Goal: Transaction & Acquisition: Purchase product/service

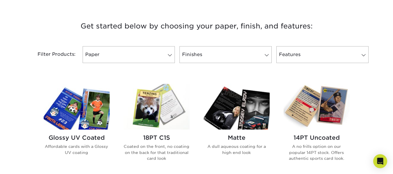
scroll to position [210, 0]
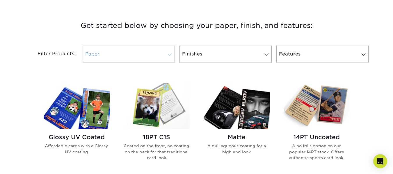
click at [139, 59] on link "Paper" at bounding box center [129, 54] width 92 height 17
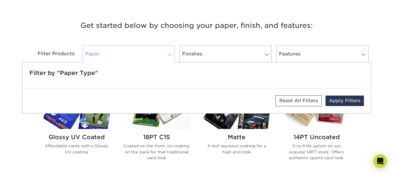
click at [139, 59] on link "Paper" at bounding box center [129, 54] width 92 height 17
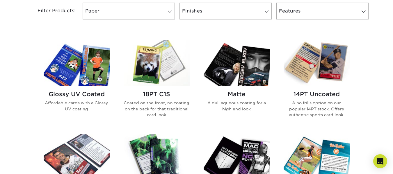
scroll to position [253, 0]
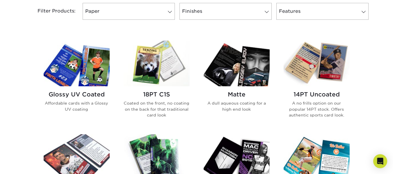
click at [89, 65] on img at bounding box center [77, 64] width 66 height 46
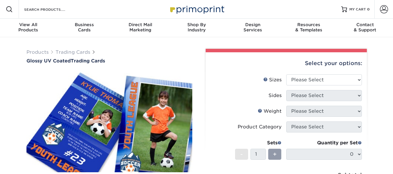
click at [340, 74] on div "Select your options:" at bounding box center [286, 63] width 152 height 22
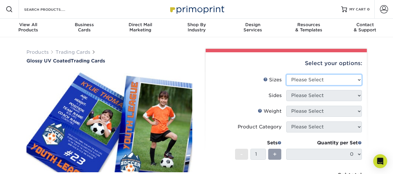
click at [341, 79] on select "Please Select 2.5" x 3.5"" at bounding box center [324, 79] width 76 height 11
select select "2.50x3.50"
click at [286, 74] on select "Please Select 2.5" x 3.5"" at bounding box center [324, 79] width 76 height 11
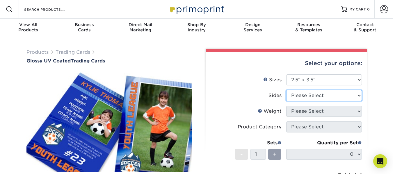
click at [335, 95] on select "Please Select Print Both Sides Print Front Only" at bounding box center [324, 95] width 76 height 11
select select "13abbda7-1d64-4f25-8bb2-c179b224825d"
click at [286, 90] on select "Please Select Print Both Sides Print Front Only" at bounding box center [324, 95] width 76 height 11
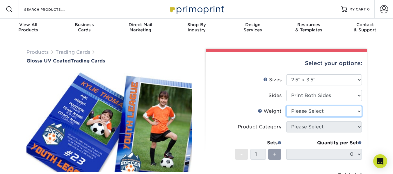
click at [317, 113] on select "Please Select 16PT 14PT 18PT C1S" at bounding box center [324, 111] width 76 height 11
select select "16PT"
click at [286, 106] on select "Please Select 16PT 14PT 18PT C1S" at bounding box center [324, 111] width 76 height 11
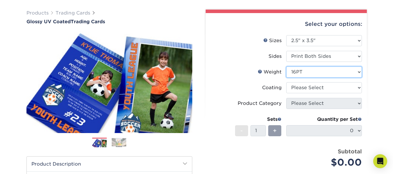
scroll to position [40, 0]
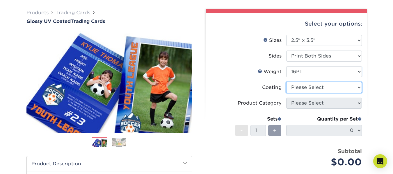
click at [303, 91] on select at bounding box center [324, 87] width 76 height 11
click at [286, 82] on select at bounding box center [324, 87] width 76 height 11
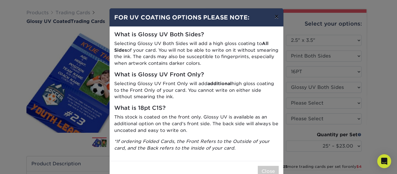
click at [273, 15] on button "×" at bounding box center [276, 16] width 13 height 16
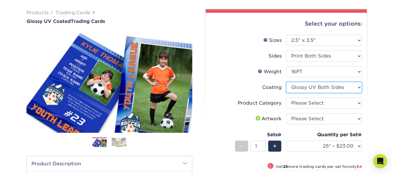
click at [322, 88] on select at bounding box center [324, 87] width 76 height 11
select select "1e8116af-acfc-44b1-83dc-8181aa338834"
click at [286, 82] on select at bounding box center [324, 87] width 76 height 11
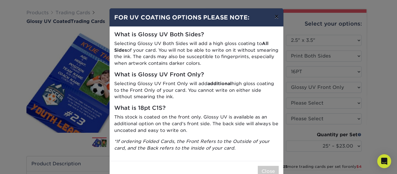
click at [274, 16] on button "×" at bounding box center [276, 16] width 13 height 16
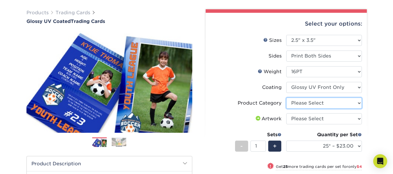
click at [310, 103] on select "Please Select Trading Cards" at bounding box center [324, 103] width 76 height 11
select select "c2f9bce9-36c2-409d-b101-c29d9d031e18"
click at [286, 98] on select "Please Select Trading Cards" at bounding box center [324, 103] width 76 height 11
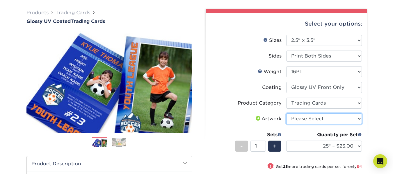
click at [304, 117] on select "Please Select I will upload files I need a design - $100" at bounding box center [324, 118] width 76 height 11
select select "upload"
click at [286, 113] on select "Please Select I will upload files I need a design - $100" at bounding box center [324, 118] width 76 height 11
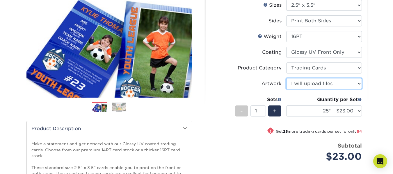
scroll to position [73, 0]
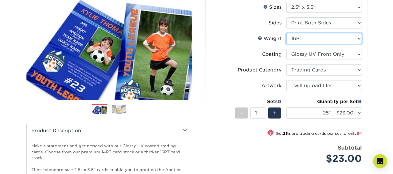
click at [327, 41] on select "Please Select 16PT 14PT 18PT C1S" at bounding box center [324, 38] width 76 height 11
select select "18PTC1S"
click at [286, 33] on select "Please Select 16PT 14PT 18PT C1S" at bounding box center [324, 38] width 76 height 11
select select "-1"
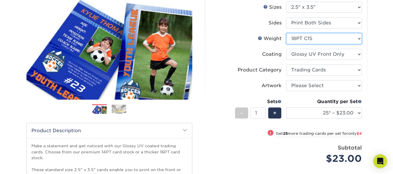
select select "-1"
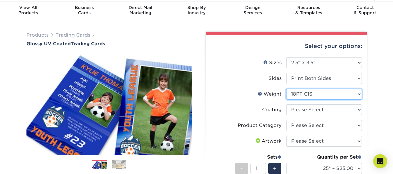
scroll to position [0, 0]
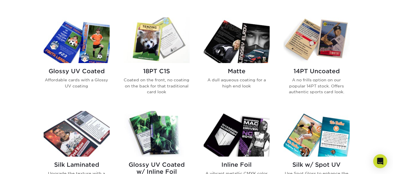
scroll to position [276, 0]
